Goal: Task Accomplishment & Management: Use online tool/utility

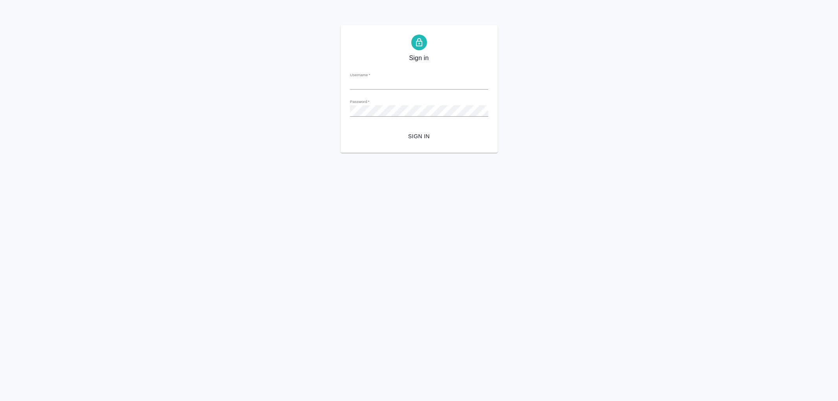
type input "v.aleksandrova@awatera.com"
click at [419, 134] on span "Sign in" at bounding box center [420, 137] width 126 height 10
type input "v.aleksandrova@awatera.com"
click at [433, 136] on span "Sign in" at bounding box center [420, 137] width 126 height 10
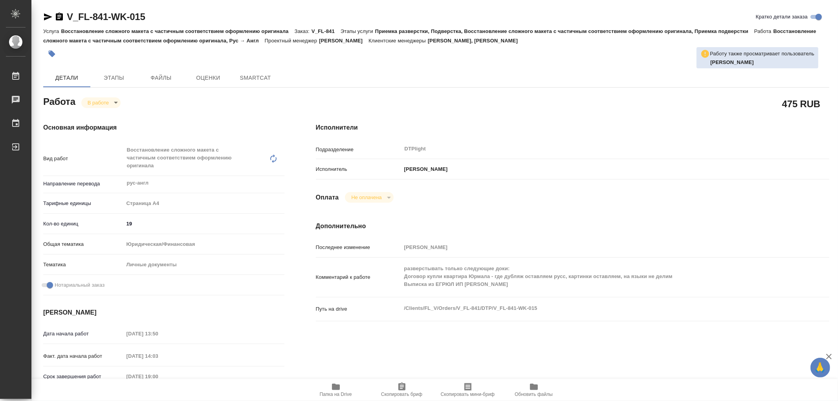
type textarea "x"
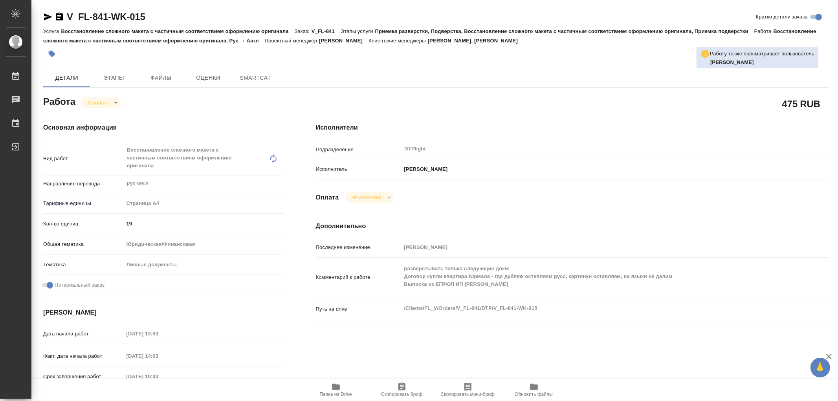
type textarea "x"
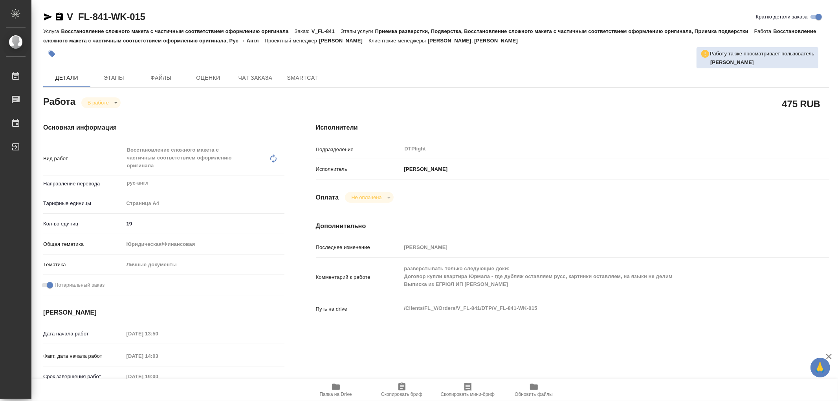
type textarea "x"
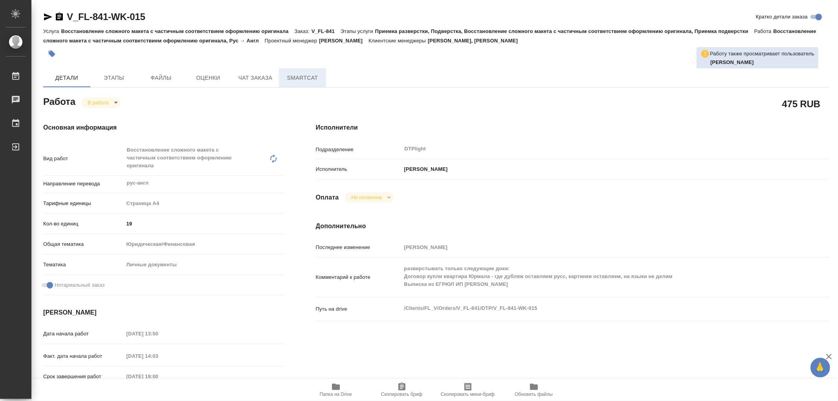
type textarea "x"
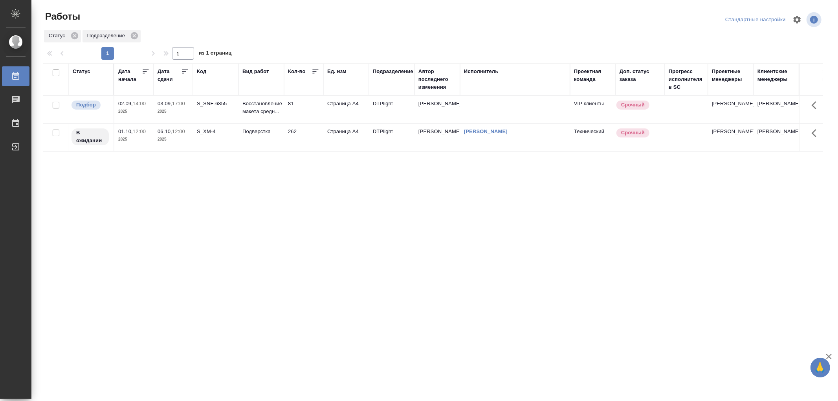
click at [299, 107] on td "81" at bounding box center [303, 110] width 39 height 28
click at [299, 108] on td "3" at bounding box center [303, 110] width 39 height 28
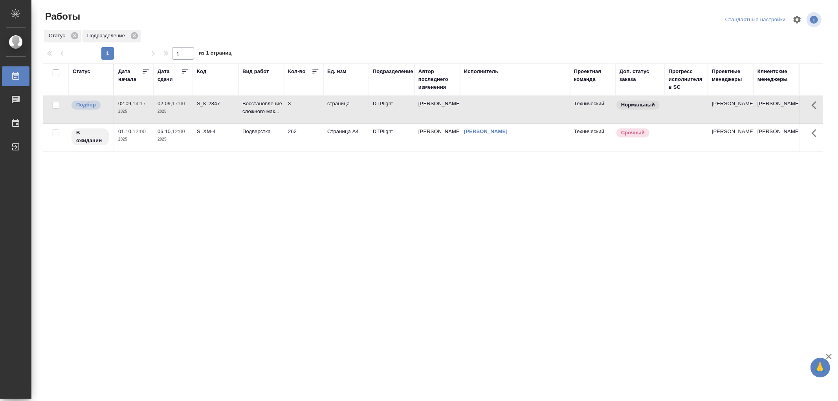
click at [299, 108] on td "3" at bounding box center [303, 110] width 39 height 28
click at [290, 103] on td "3" at bounding box center [303, 110] width 39 height 28
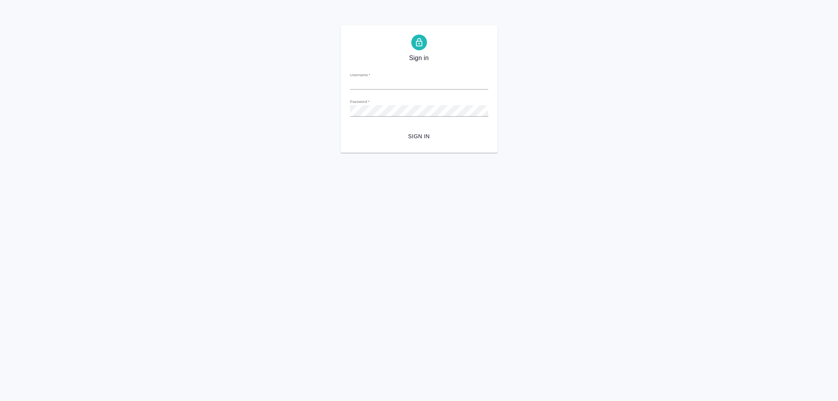
type input "v.aleksandrova@awatera.com"
click at [422, 136] on span "Sign in" at bounding box center [420, 137] width 126 height 10
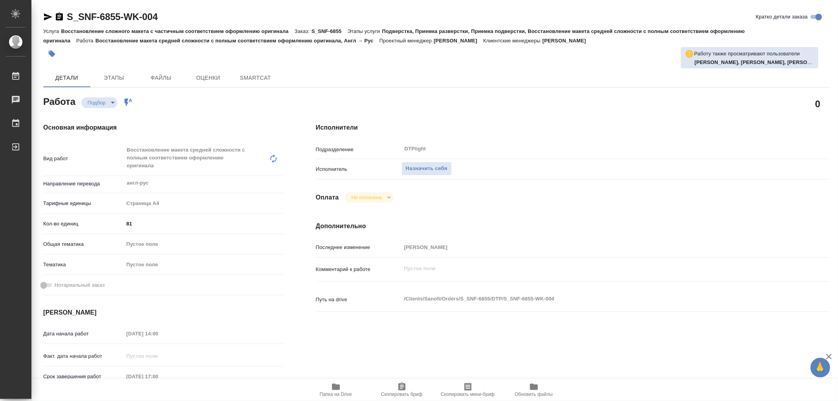
type textarea "x"
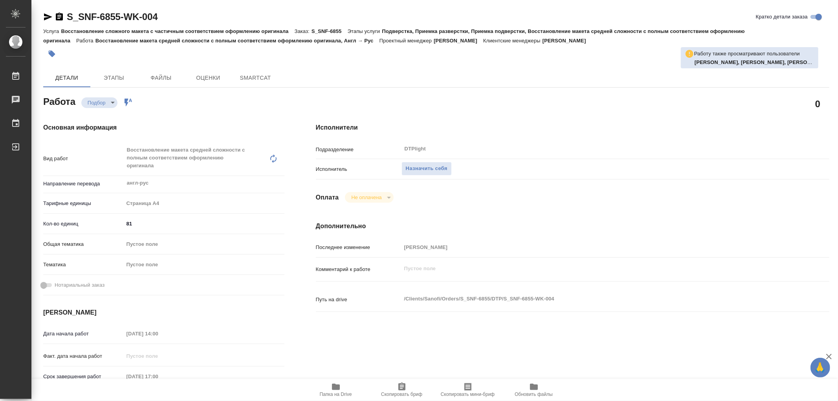
type textarea "x"
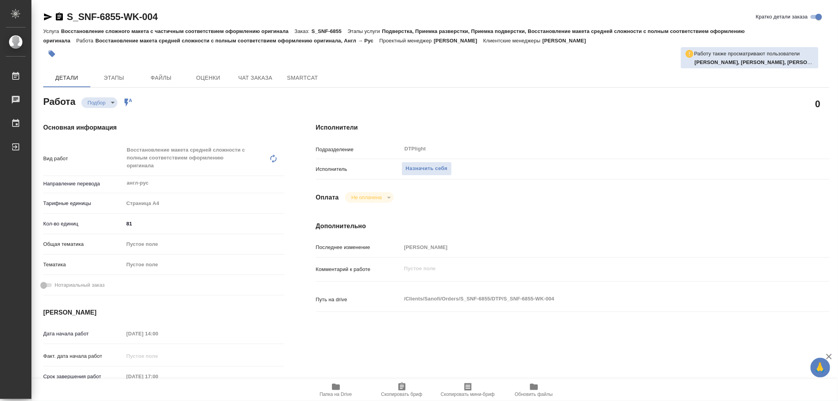
type textarea "x"
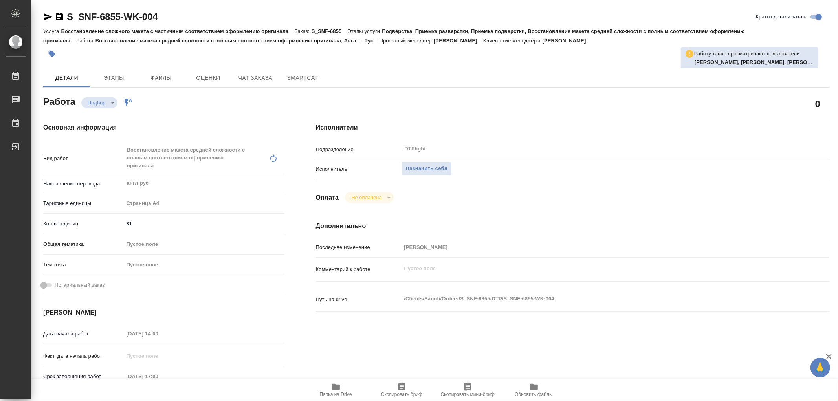
click at [336, 383] on icon "button" at bounding box center [335, 386] width 9 height 9
type textarea "x"
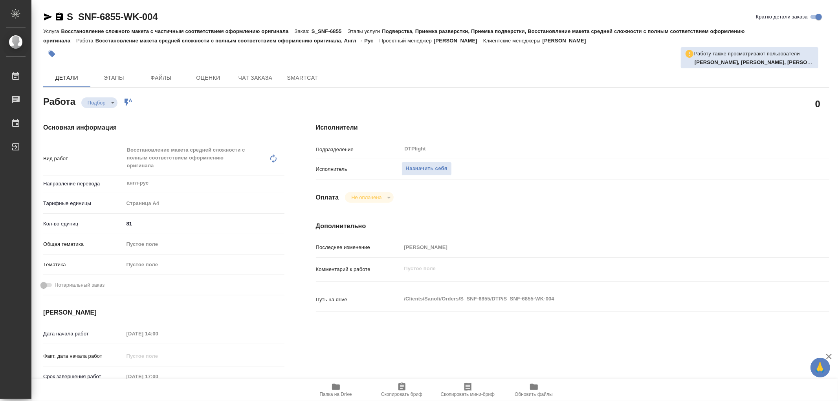
type textarea "x"
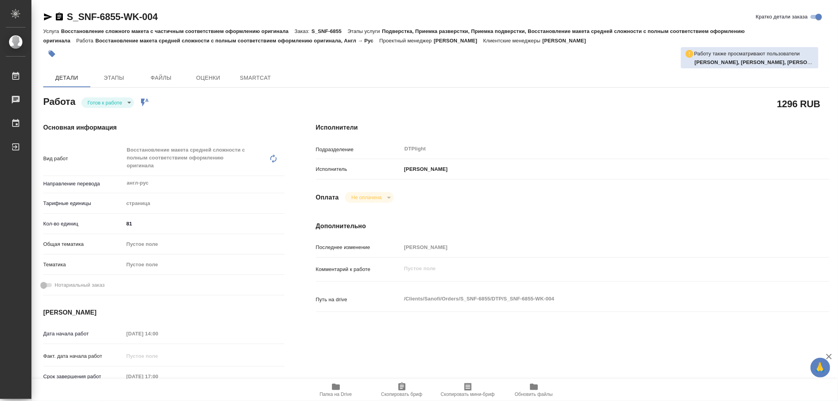
type textarea "x"
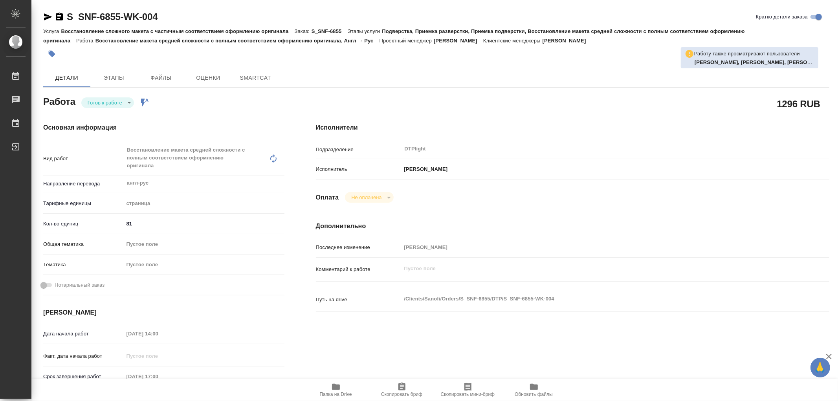
type textarea "x"
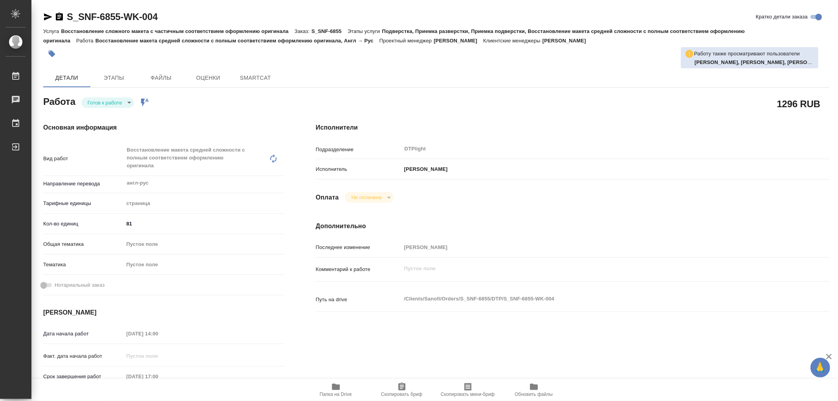
type textarea "x"
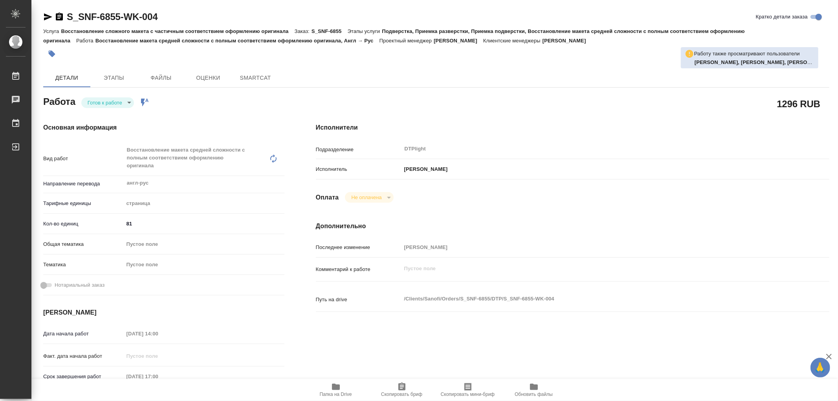
type textarea "x"
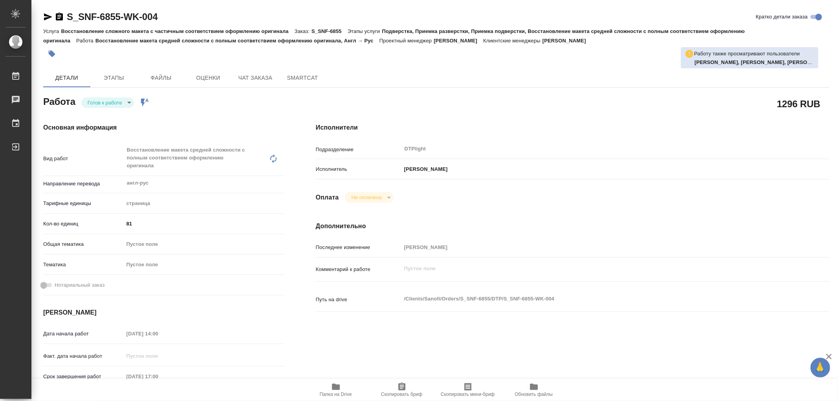
type textarea "x"
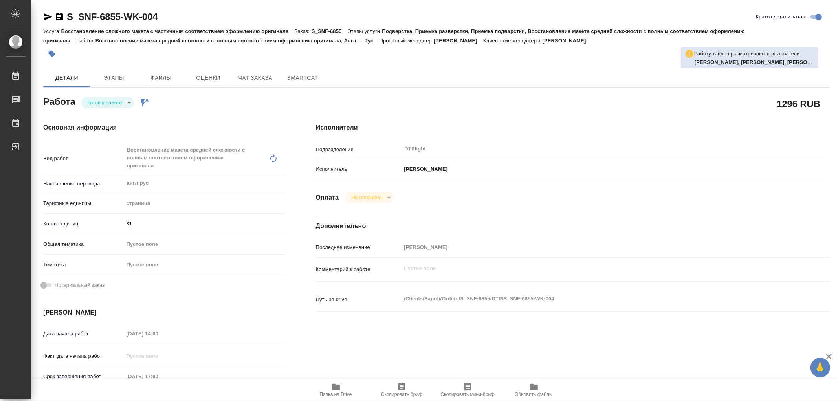
type textarea "x"
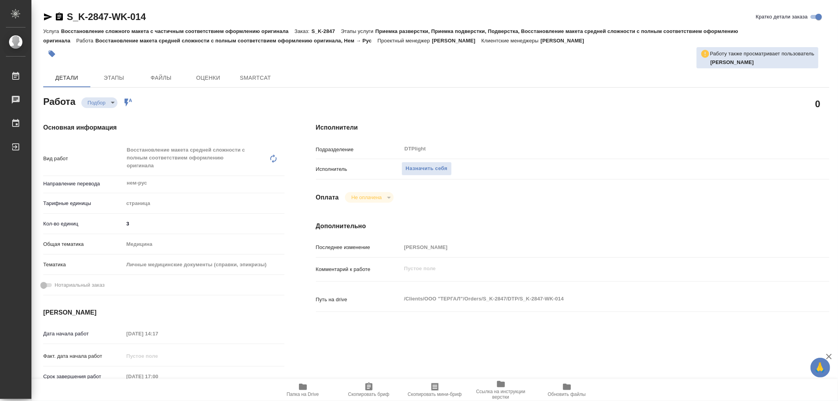
type textarea "x"
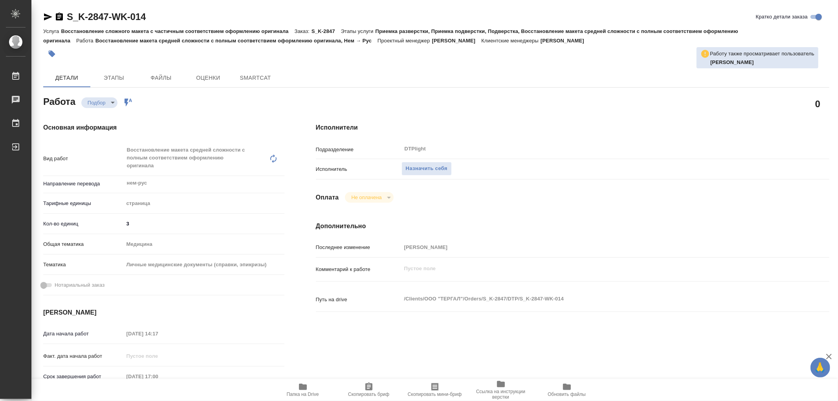
type textarea "x"
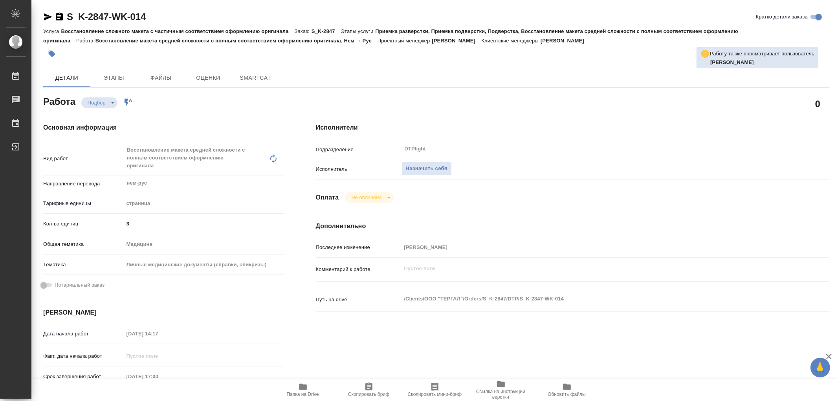
type textarea "x"
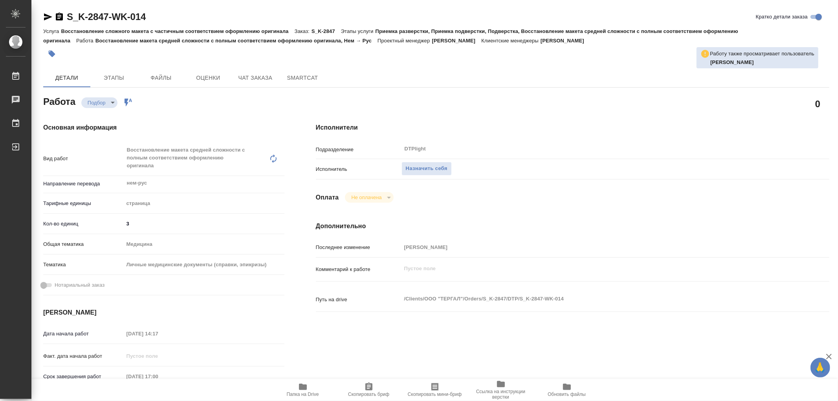
type textarea "x"
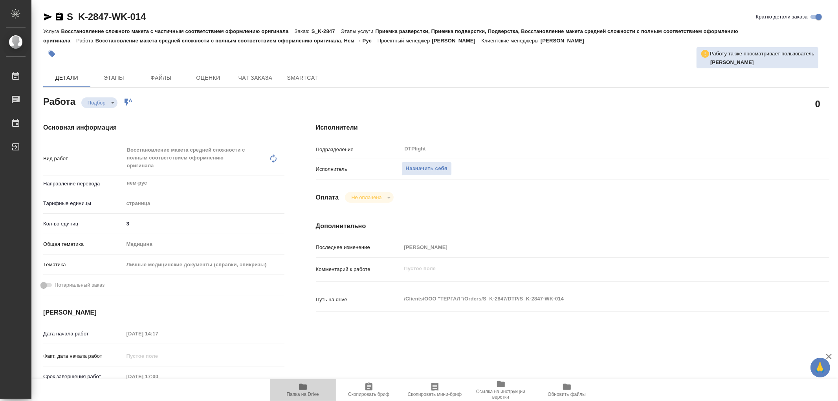
click at [305, 387] on icon "button" at bounding box center [303, 387] width 8 height 6
type textarea "x"
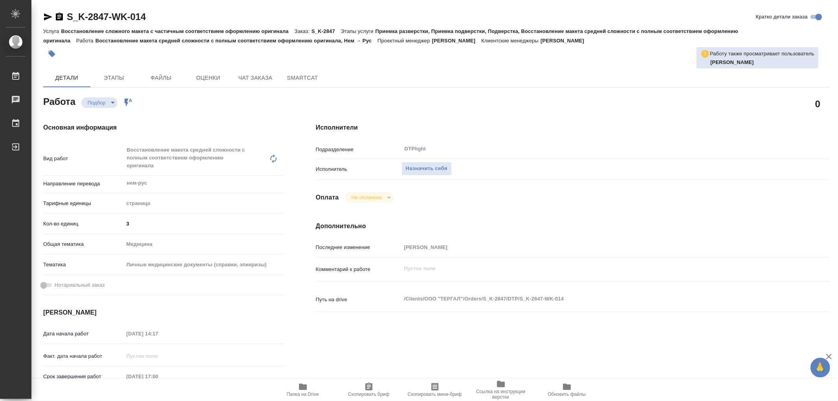
type textarea "x"
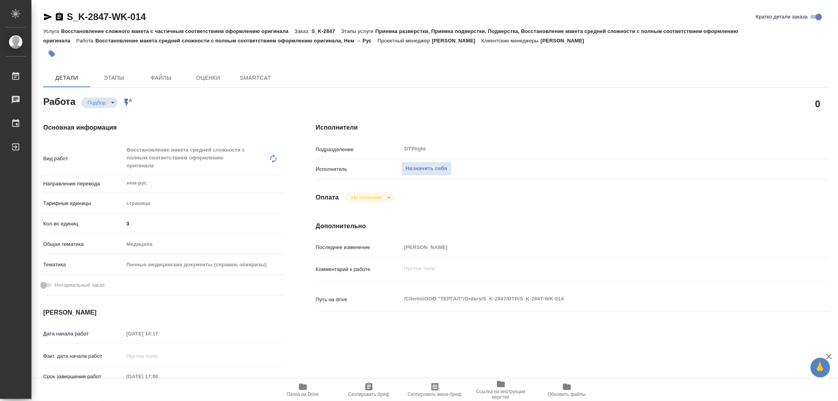
type textarea "x"
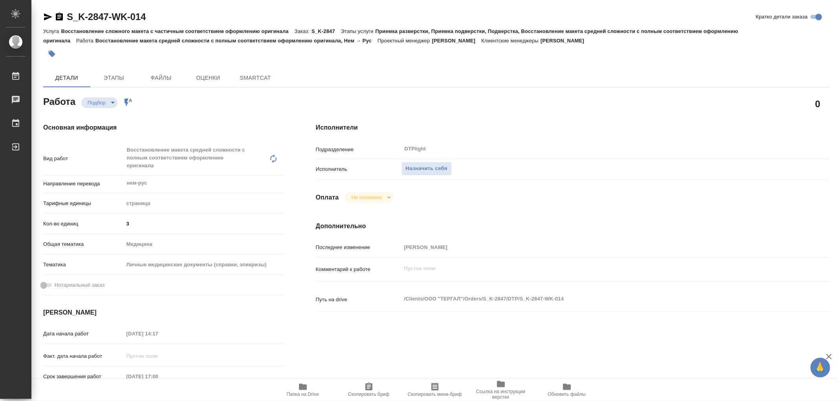
type textarea "x"
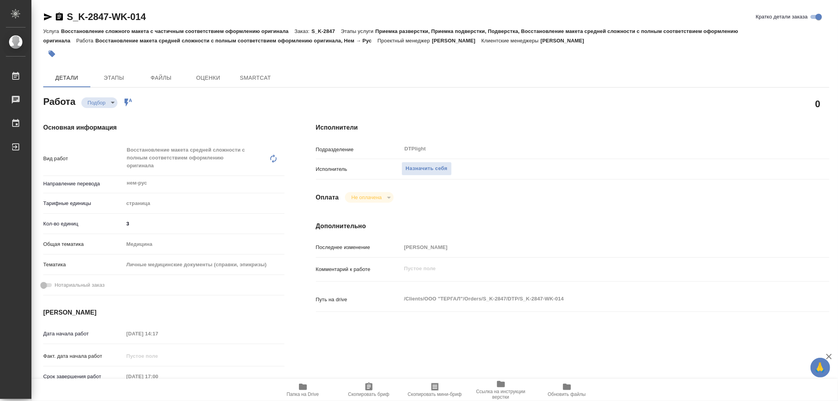
type textarea "x"
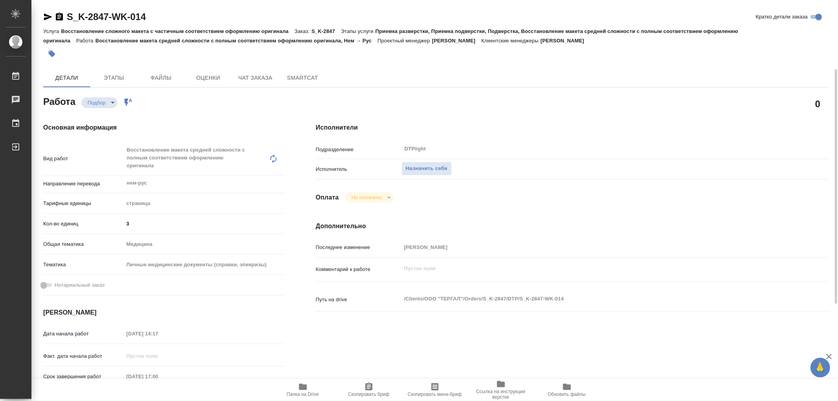
type textarea "x"
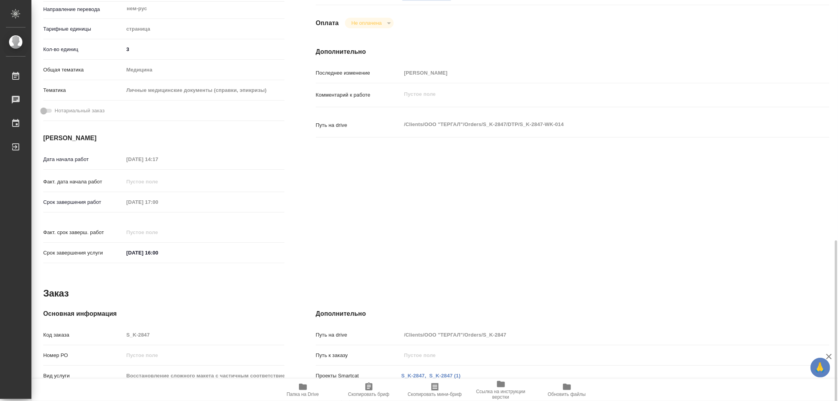
scroll to position [285, 0]
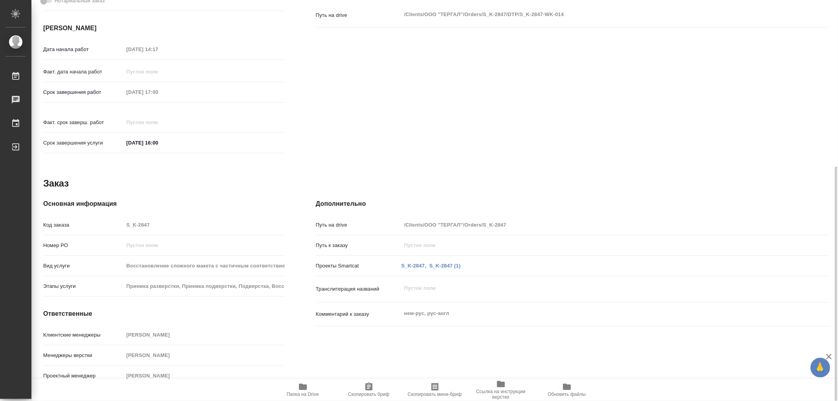
type textarea "x"
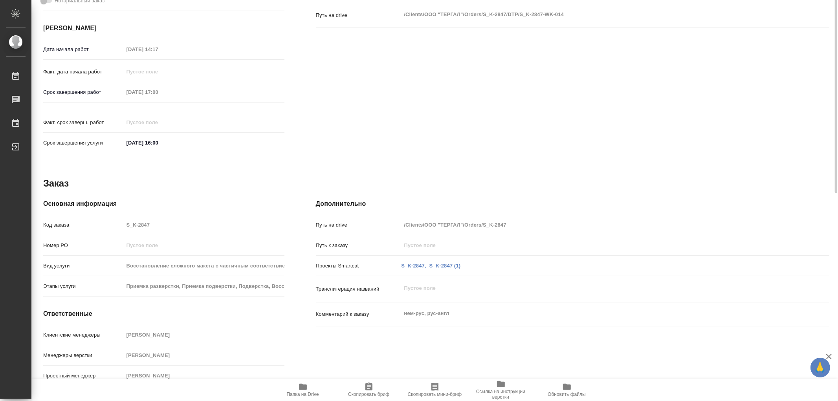
scroll to position [0, 0]
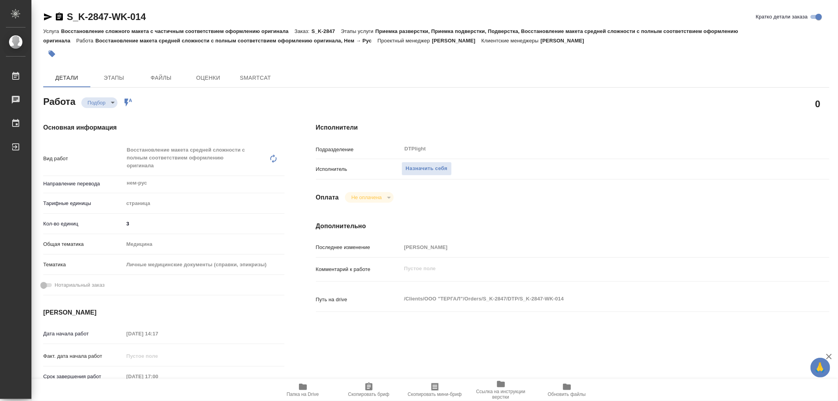
type textarea "x"
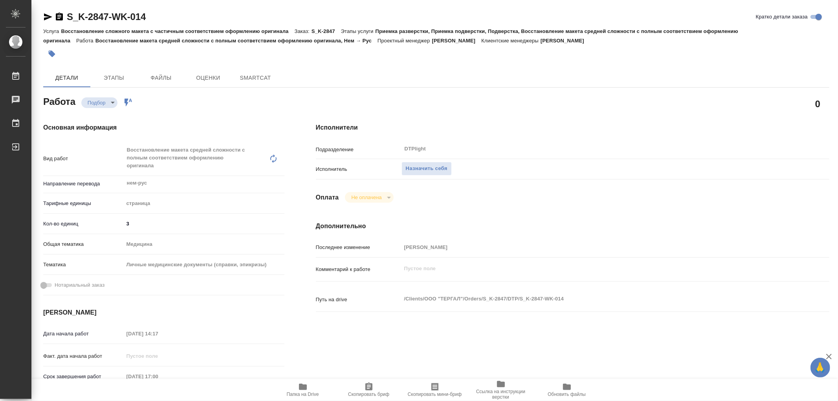
type textarea "x"
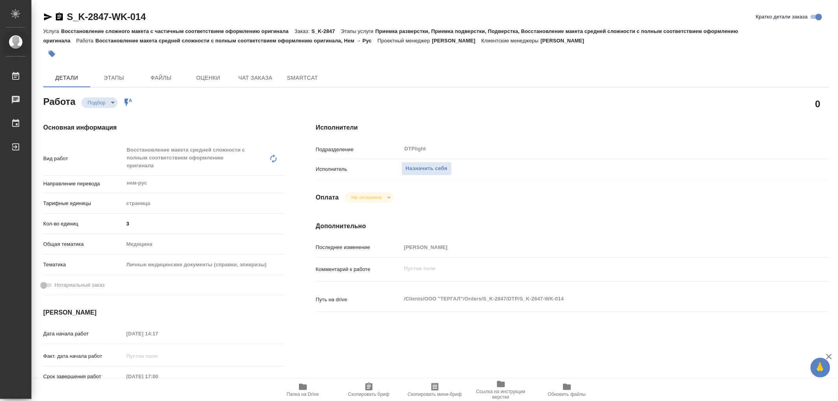
type textarea "x"
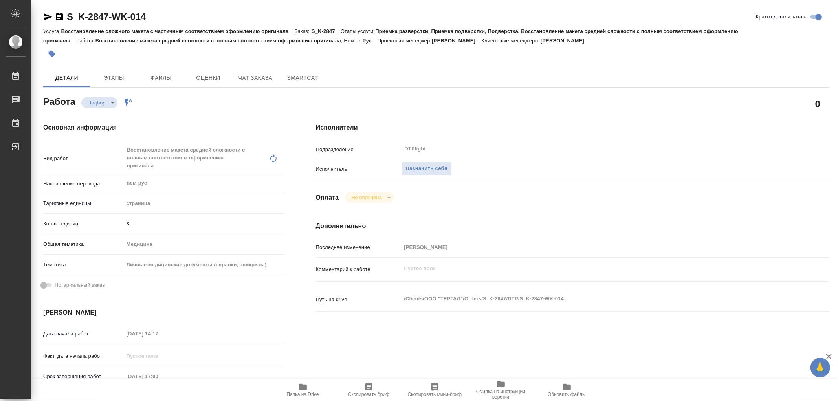
click at [301, 389] on icon "button" at bounding box center [303, 387] width 8 height 6
type textarea "x"
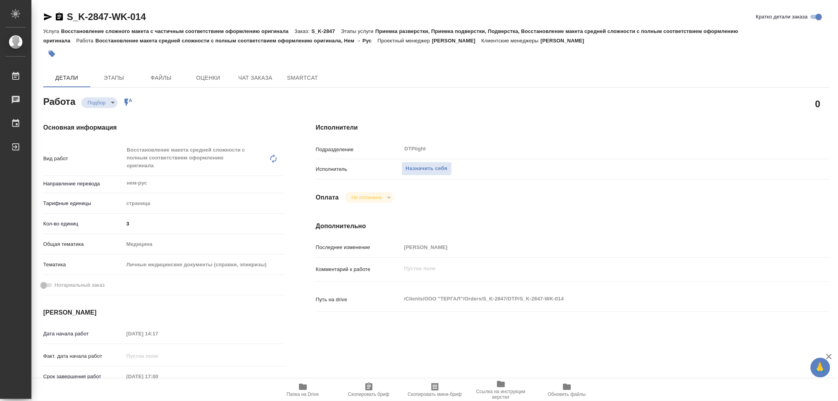
type textarea "x"
click at [256, 75] on span "Чат заказа" at bounding box center [256, 78] width 38 height 10
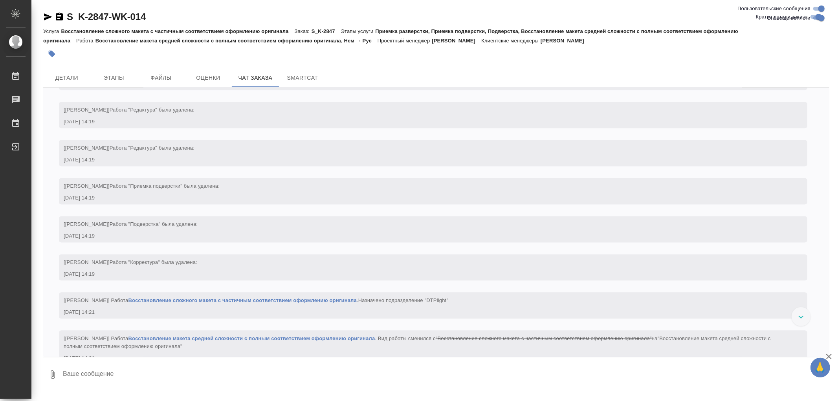
scroll to position [1437, 0]
